Goal: Check status: Check status

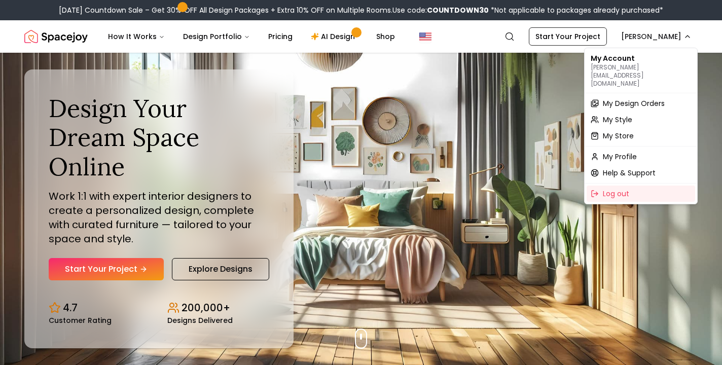
click at [617, 95] on div "My Design Orders" at bounding box center [641, 103] width 109 height 16
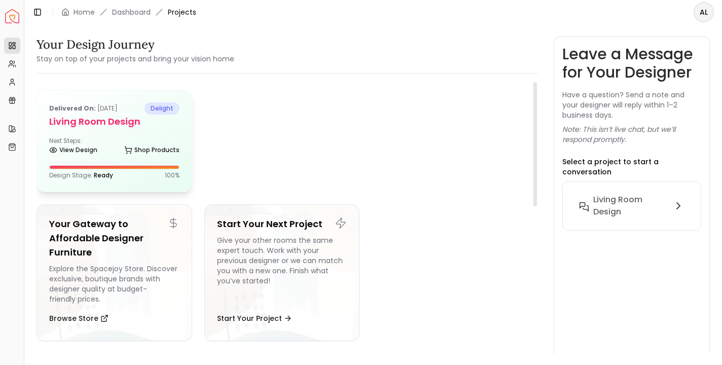
click at [73, 117] on h5 "Living Room design" at bounding box center [114, 122] width 130 height 14
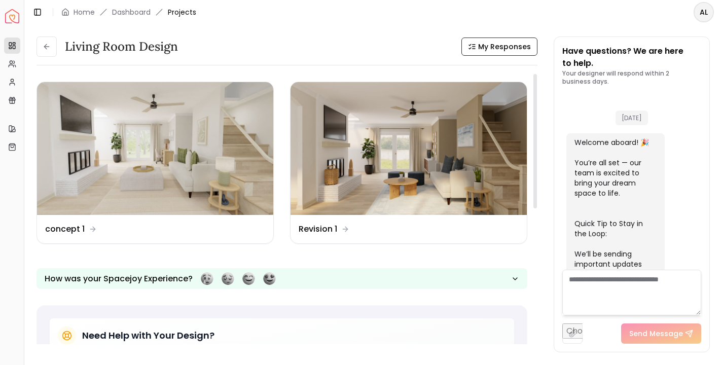
scroll to position [2266, 0]
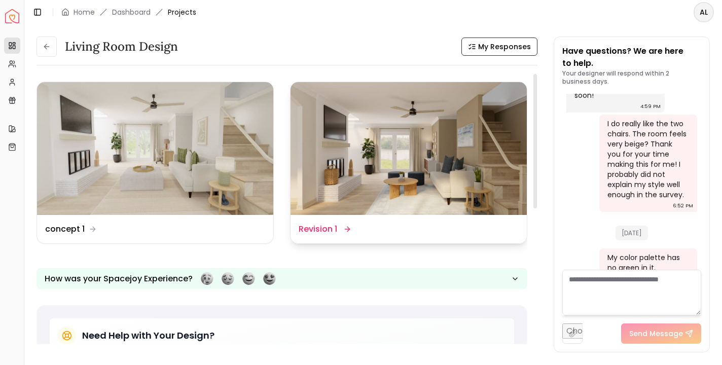
click at [322, 226] on dd "Revision 1" at bounding box center [318, 229] width 39 height 12
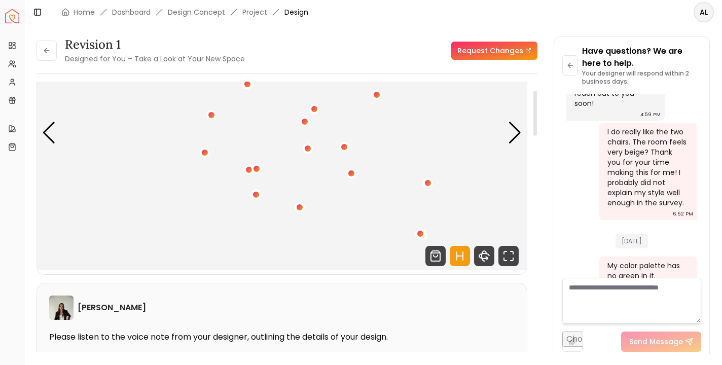
scroll to position [134, 0]
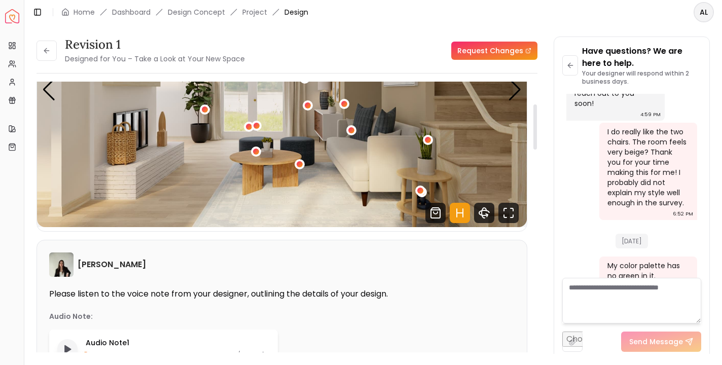
click at [68, 344] on icon "Play audio note" at bounding box center [67, 349] width 10 height 10
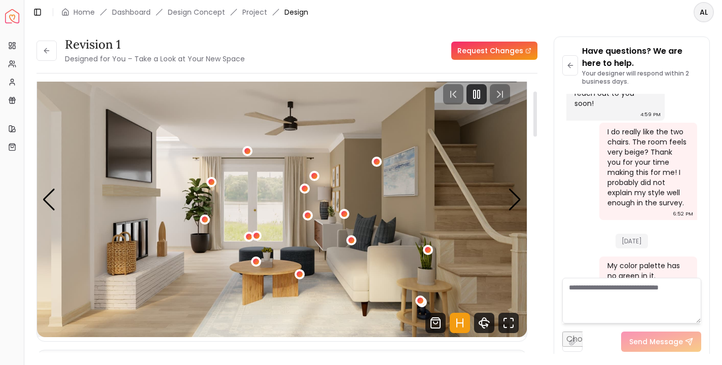
scroll to position [10, 0]
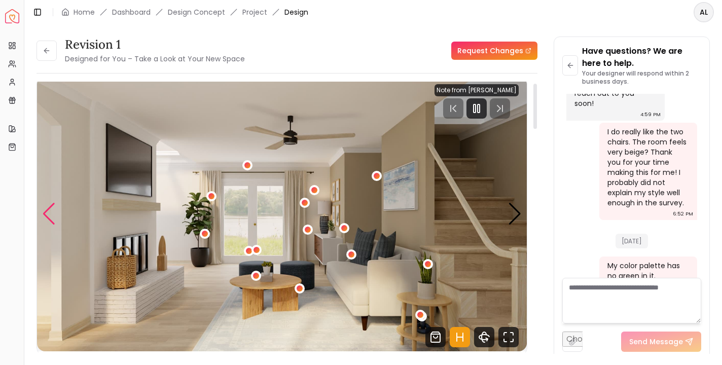
click at [44, 215] on div "Previous slide" at bounding box center [49, 214] width 14 height 22
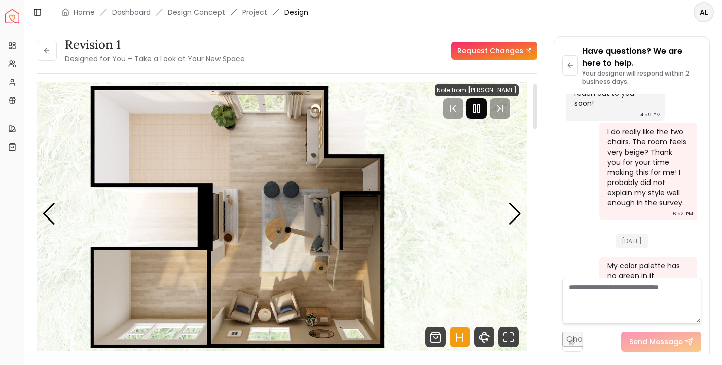
click at [480, 109] on icon "Pause" at bounding box center [477, 108] width 12 height 12
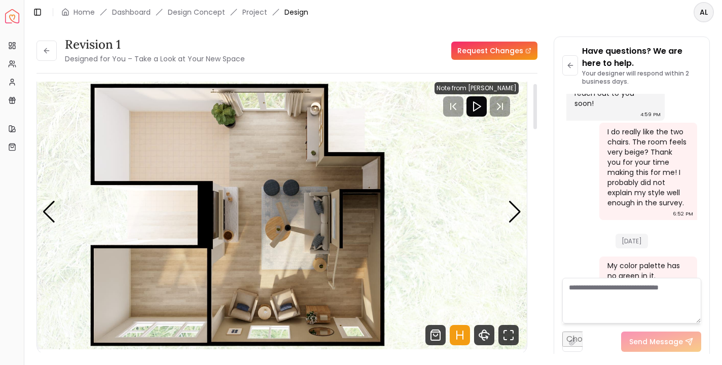
scroll to position [12, 0]
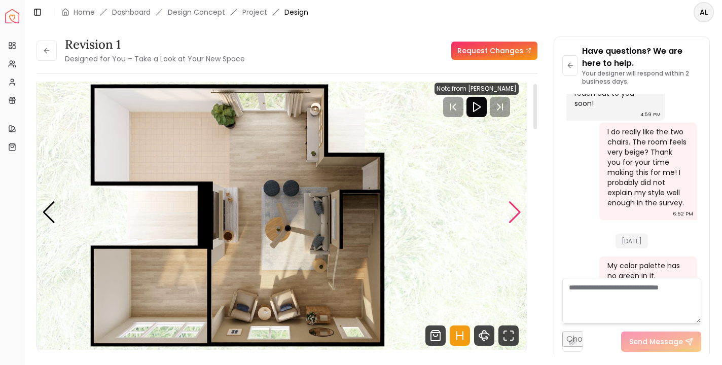
click at [508, 213] on div "Next slide" at bounding box center [515, 212] width 14 height 22
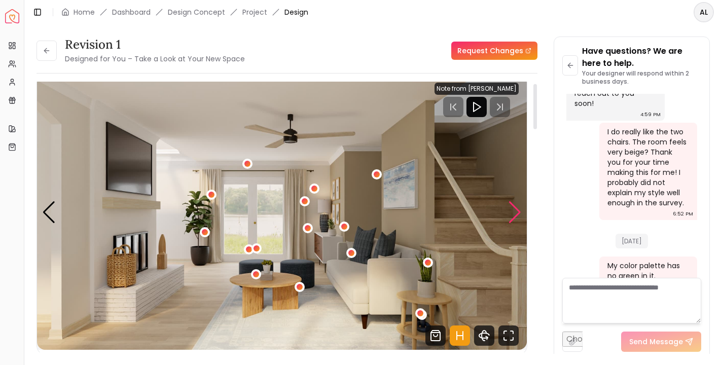
click at [513, 207] on div "Next slide" at bounding box center [515, 212] width 14 height 22
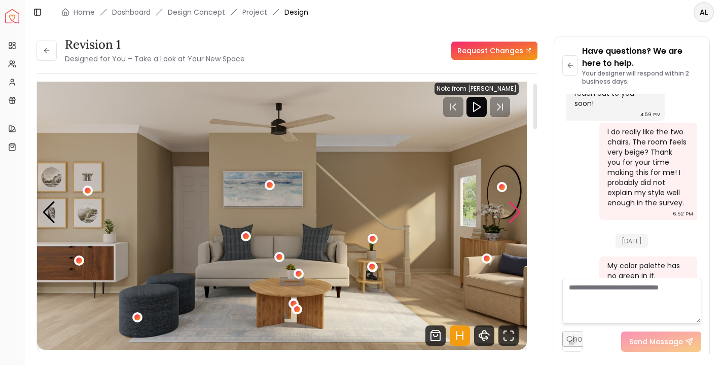
click at [513, 207] on div "Next slide" at bounding box center [515, 212] width 14 height 22
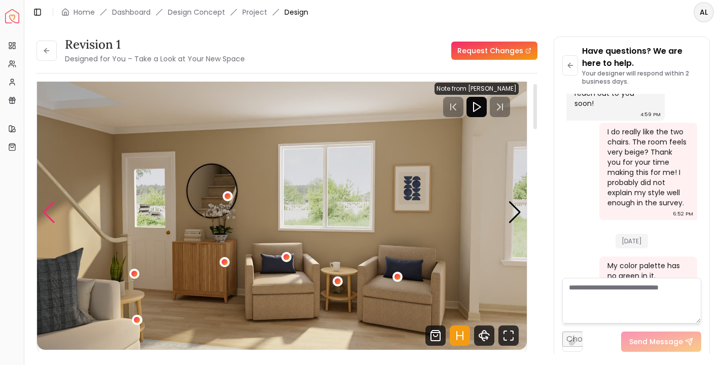
click at [52, 211] on div "Previous slide" at bounding box center [49, 212] width 14 height 22
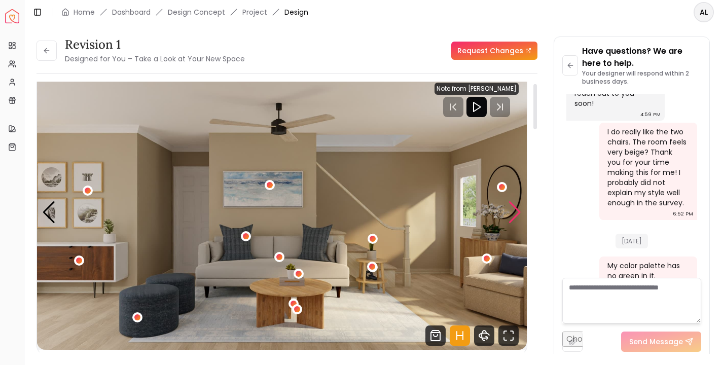
click at [510, 211] on div "Next slide" at bounding box center [515, 212] width 14 height 22
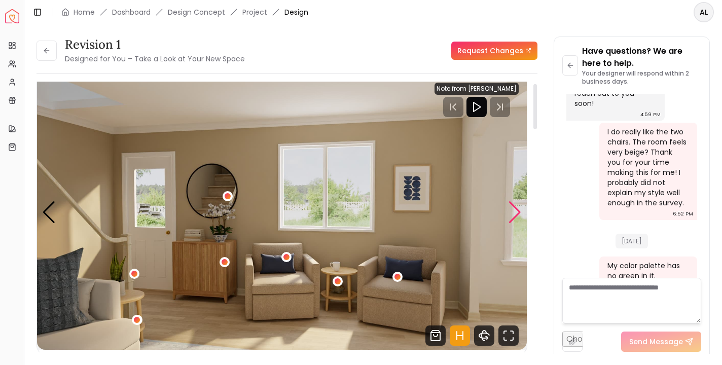
click at [510, 211] on div "Next slide" at bounding box center [515, 212] width 14 height 22
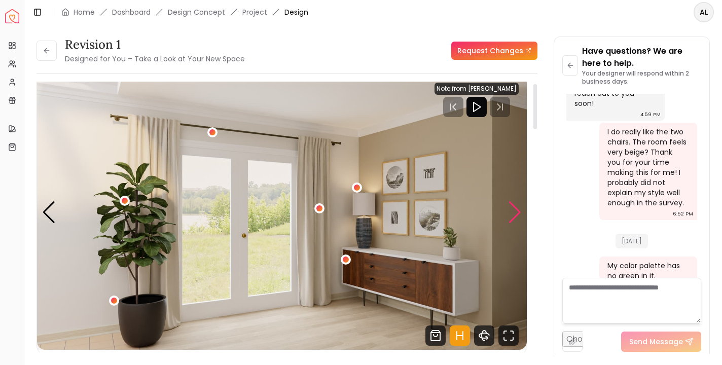
click at [510, 211] on div "Next slide" at bounding box center [515, 212] width 14 height 22
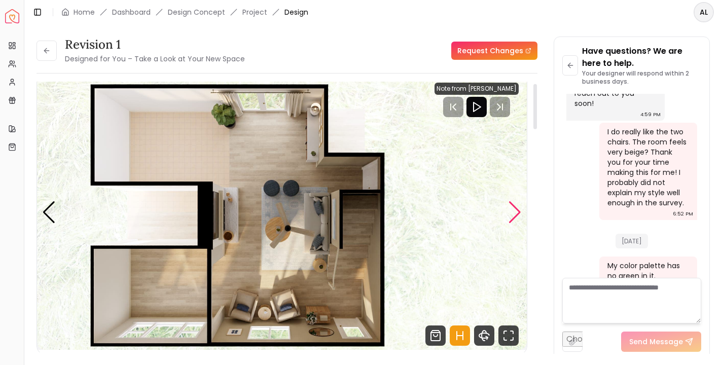
click at [511, 211] on div "Next slide" at bounding box center [515, 212] width 14 height 22
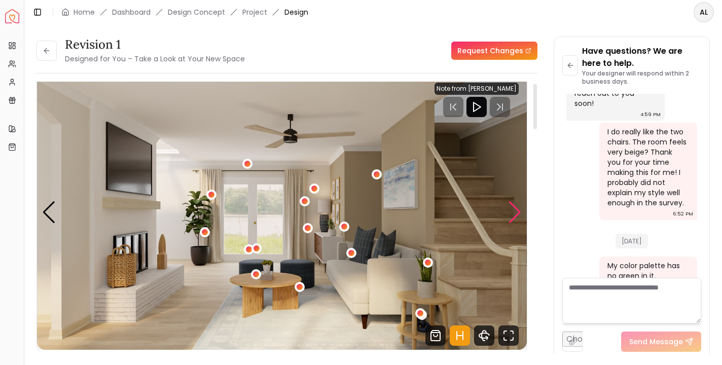
click at [511, 212] on div "Next slide" at bounding box center [515, 212] width 14 height 22
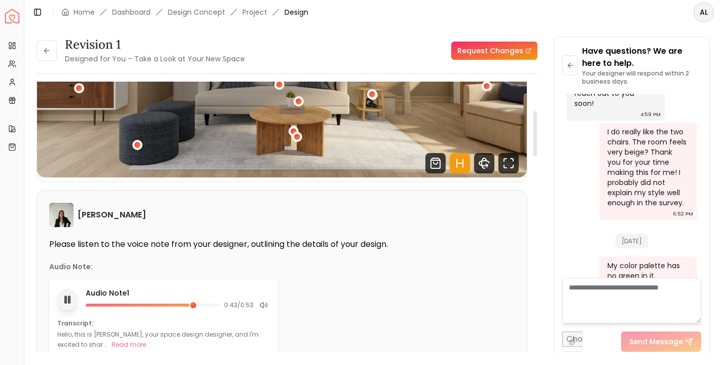
scroll to position [173, 0]
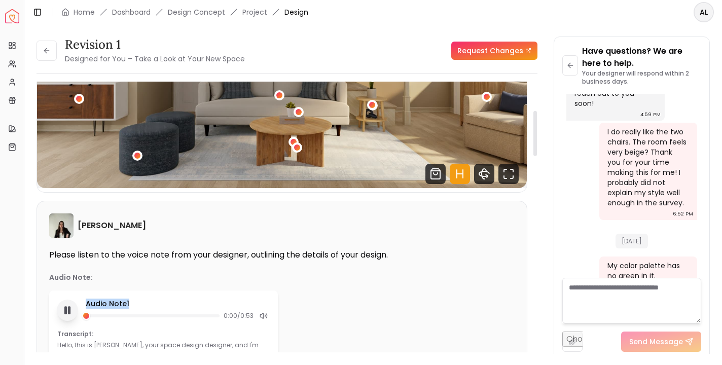
drag, startPoint x: 193, startPoint y: 317, endPoint x: 73, endPoint y: 291, distance: 123.6
click at [73, 291] on div "Audio Note 1 0:00 / 0:53 Transcript: Hello, this is [PERSON_NAME], your space d…" at bounding box center [163, 330] width 229 height 78
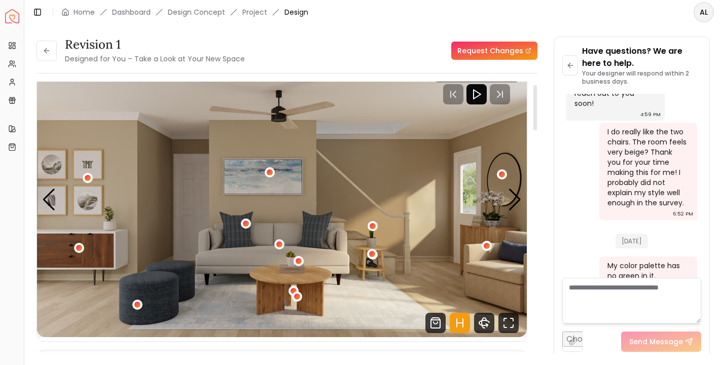
scroll to position [18, 0]
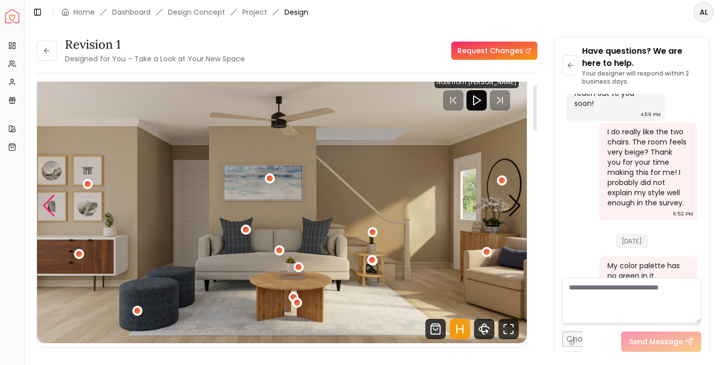
click at [48, 202] on div "Previous slide" at bounding box center [49, 206] width 14 height 22
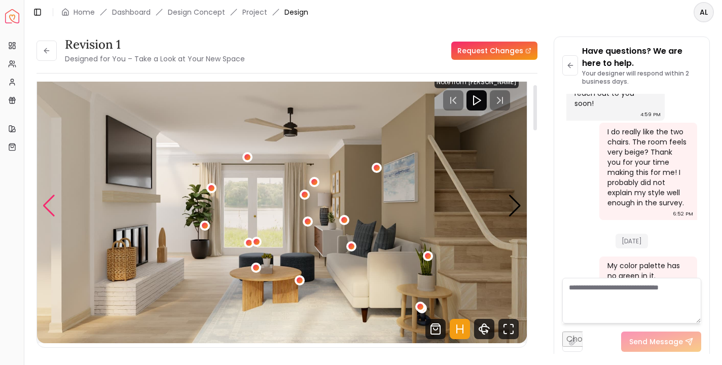
click at [48, 202] on div "Previous slide" at bounding box center [49, 206] width 14 height 22
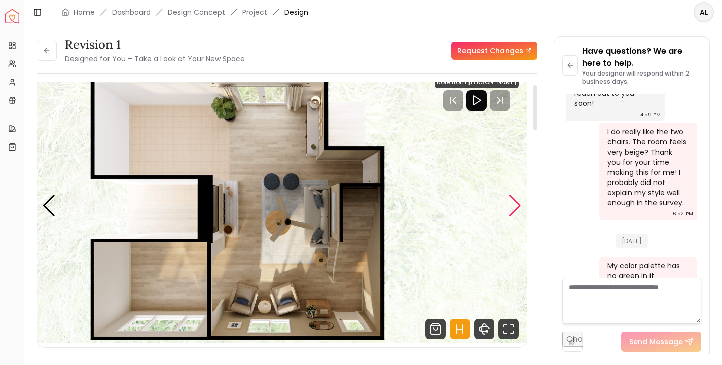
click at [516, 204] on div "Next slide" at bounding box center [515, 206] width 14 height 22
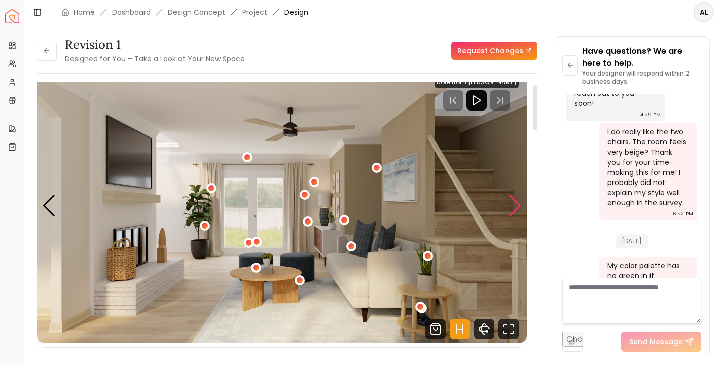
click at [516, 204] on div "Next slide" at bounding box center [515, 206] width 14 height 22
